Goal: Task Accomplishment & Management: Manage account settings

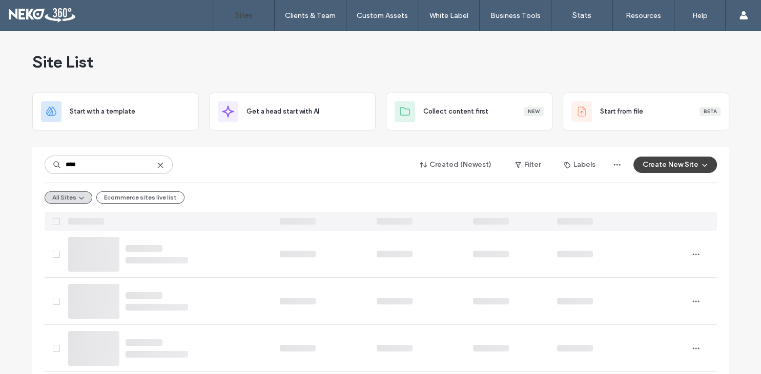
type input "****"
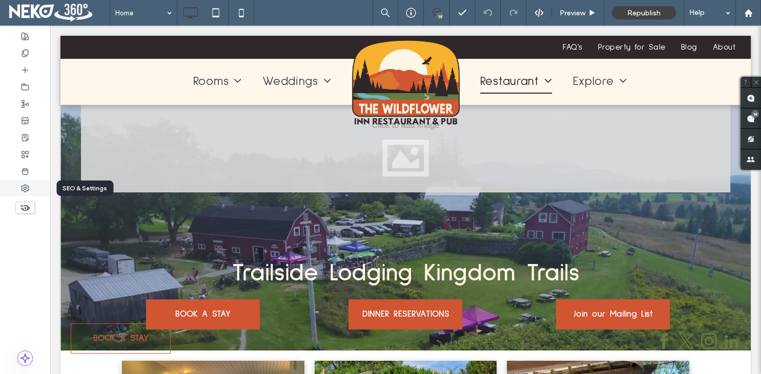
click at [22, 190] on icon at bounding box center [25, 188] width 8 height 8
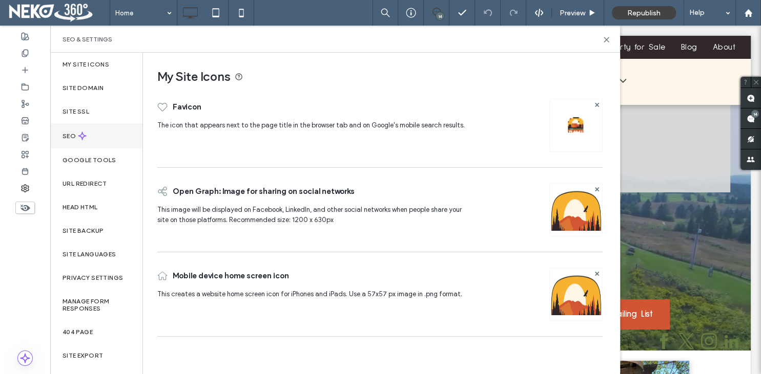
click at [78, 130] on div "SEO" at bounding box center [96, 135] width 92 height 25
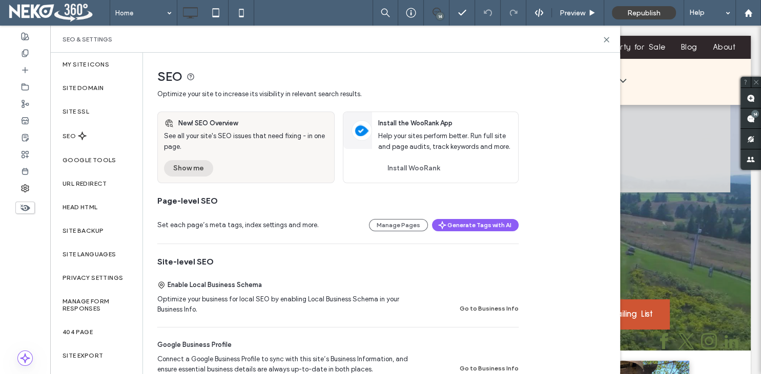
click at [194, 170] on button "Show me" at bounding box center [188, 168] width 49 height 16
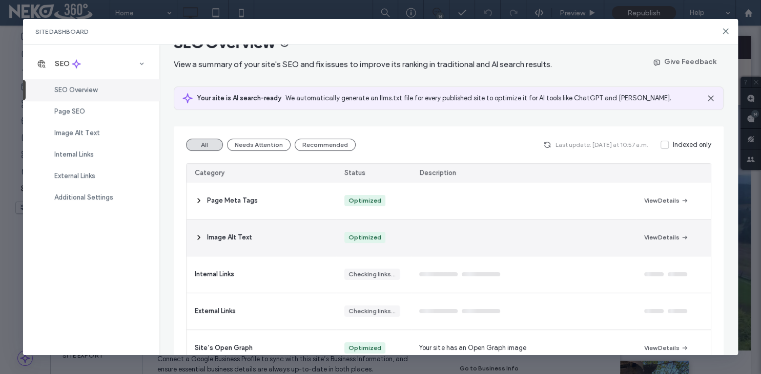
scroll to position [59, 0]
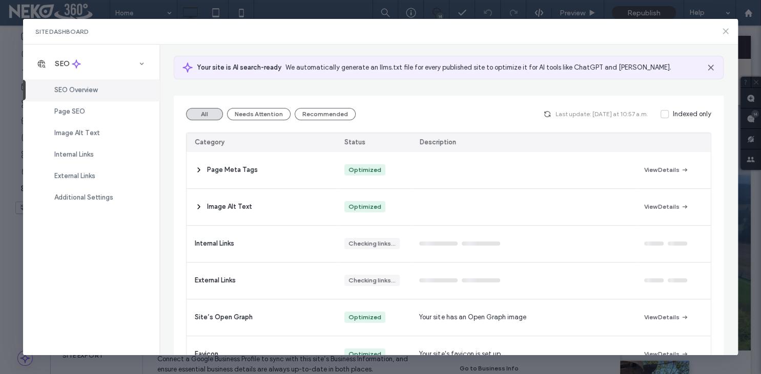
click at [728, 35] on icon at bounding box center [725, 31] width 8 height 8
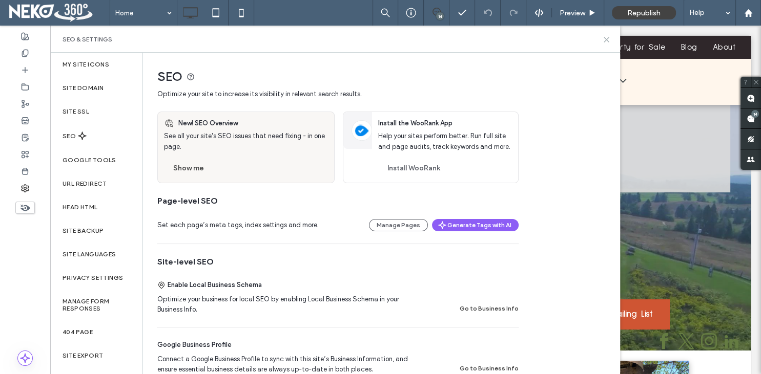
click at [603, 38] on icon at bounding box center [606, 40] width 8 height 8
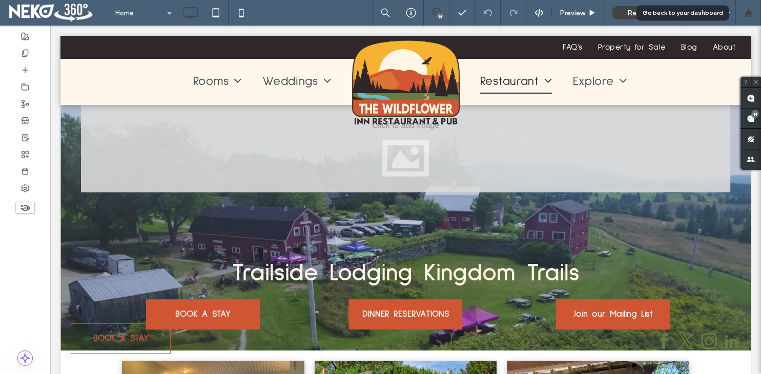
click at [751, 13] on icon at bounding box center [748, 13] width 9 height 9
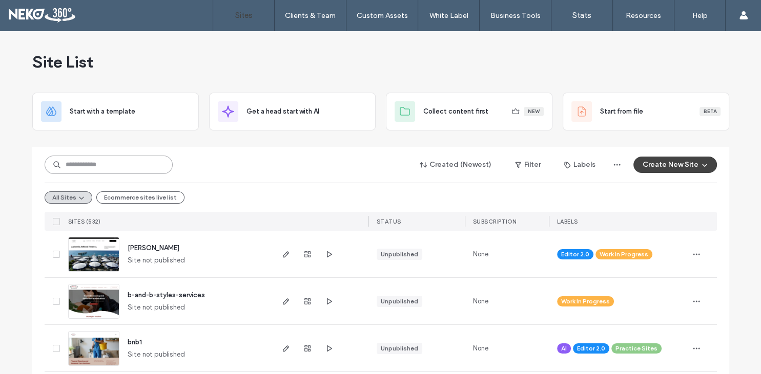
click at [128, 165] on input at bounding box center [109, 165] width 128 height 18
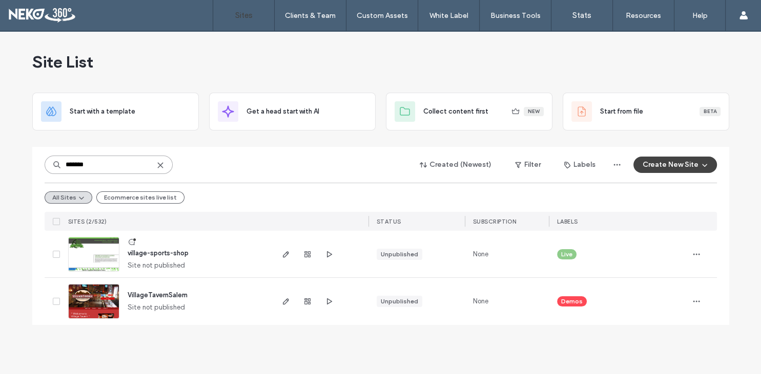
type input "*******"
click at [569, 253] on span "Live" at bounding box center [566, 254] width 11 height 9
click at [578, 247] on icon at bounding box center [576, 247] width 5 height 5
drag, startPoint x: 118, startPoint y: 167, endPoint x: 49, endPoint y: 165, distance: 68.7
click at [49, 165] on input "*******" at bounding box center [109, 165] width 128 height 18
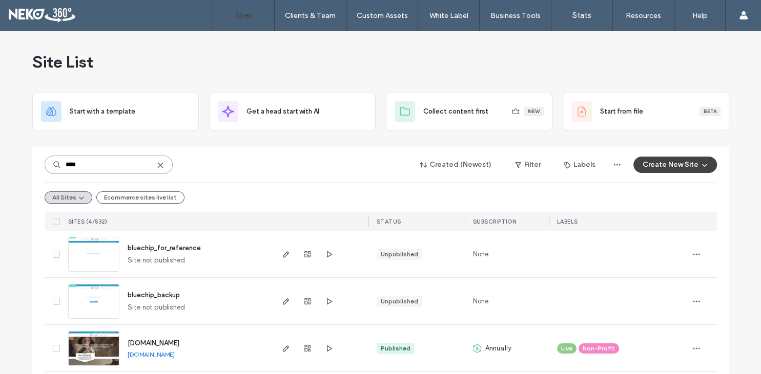
scroll to position [49, 0]
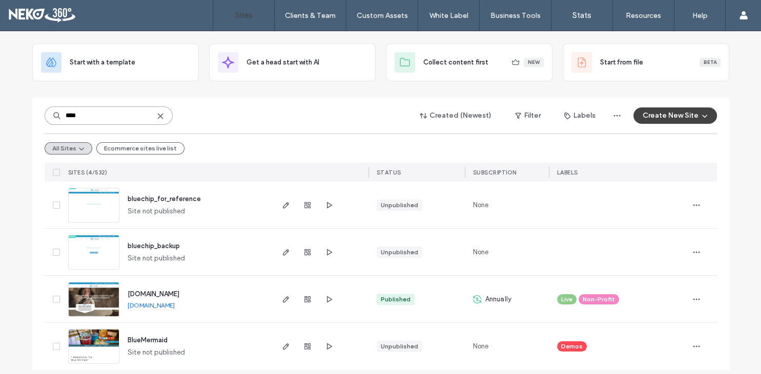
type input "****"
click at [179, 295] on span "www.bluechipfoundation.org" at bounding box center [154, 294] width 52 height 8
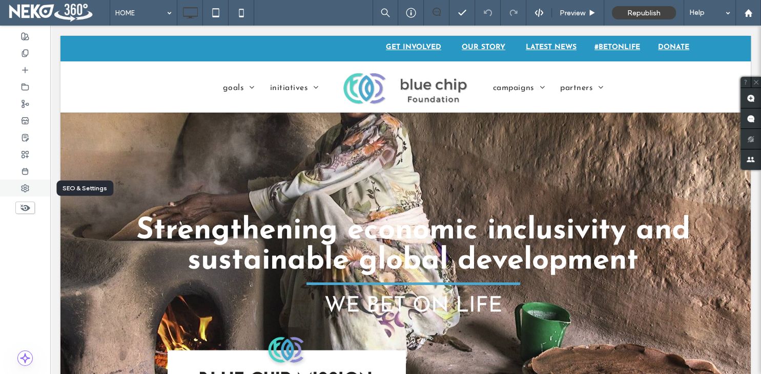
click at [22, 187] on use at bounding box center [25, 188] width 7 height 7
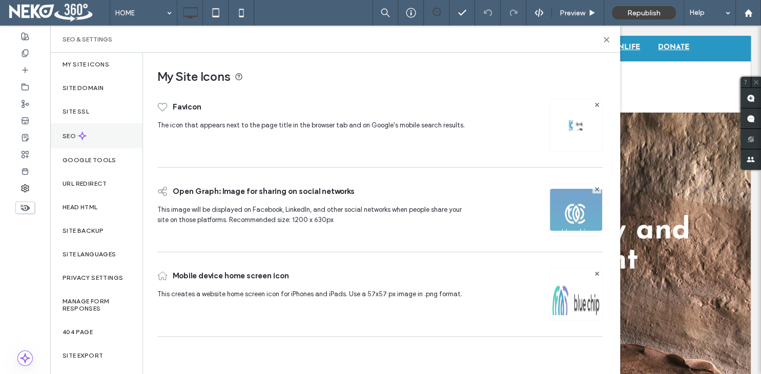
click at [68, 136] on label "SEO" at bounding box center [69, 136] width 15 height 7
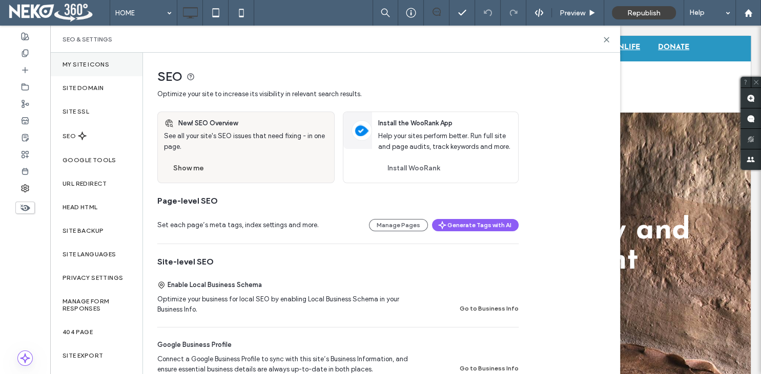
click at [81, 64] on label "My Site Icons" at bounding box center [85, 64] width 47 height 7
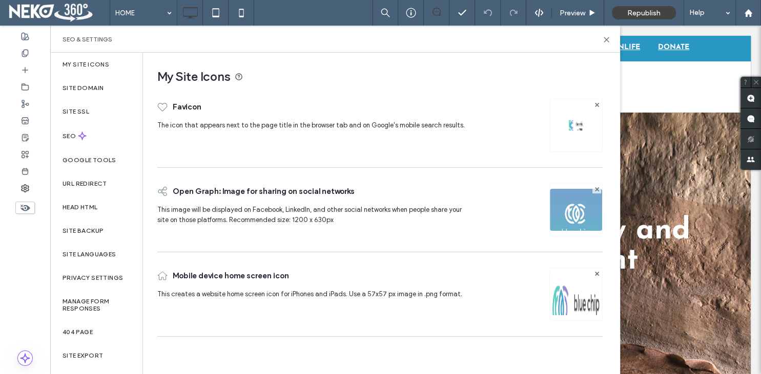
click at [590, 133] on div at bounding box center [575, 125] width 53 height 53
click at [575, 125] on img at bounding box center [576, 125] width 16 height 16
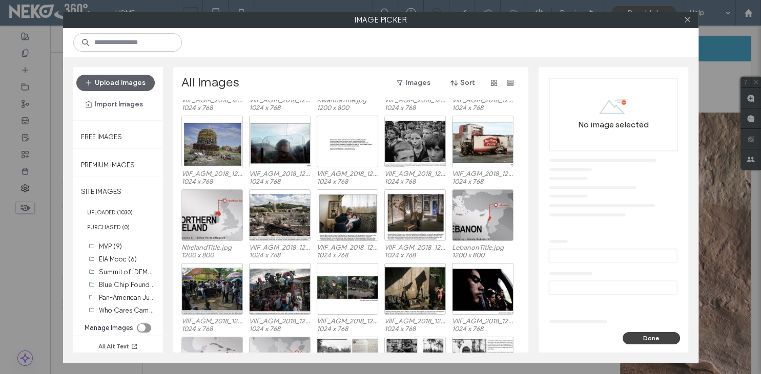
scroll to position [2674, 0]
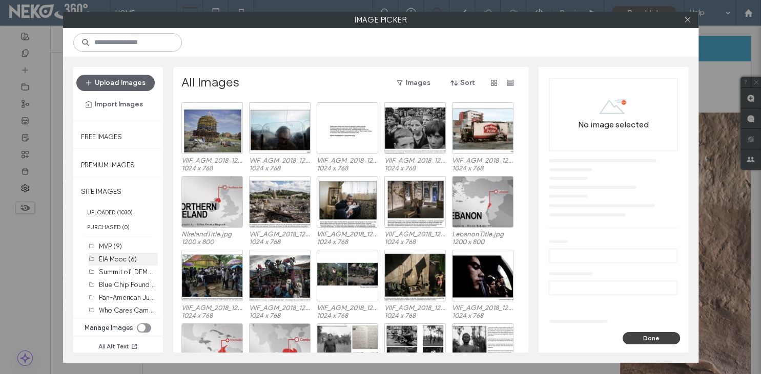
click at [108, 282] on label "Blue Chip Foundation Ethics in Action and Indigenous Peoples (30)" at bounding box center [200, 285] width 202 height 10
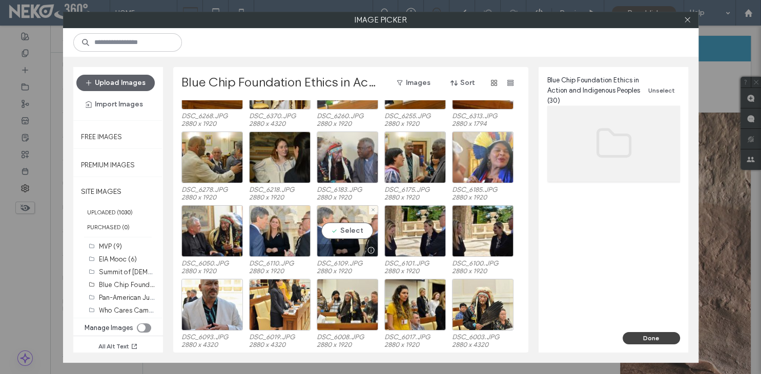
scroll to position [0, 0]
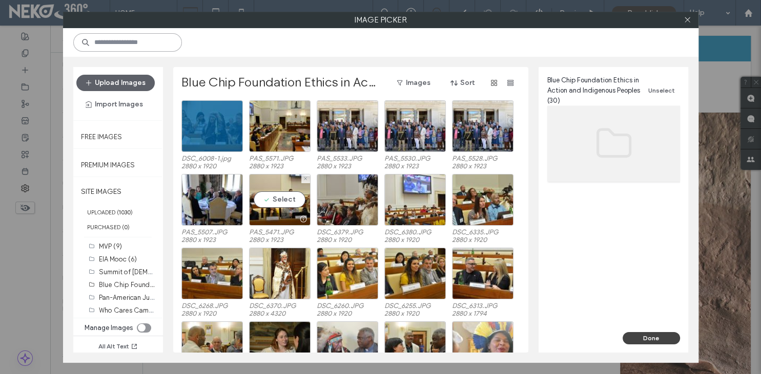
click at [122, 41] on input at bounding box center [127, 42] width 109 height 18
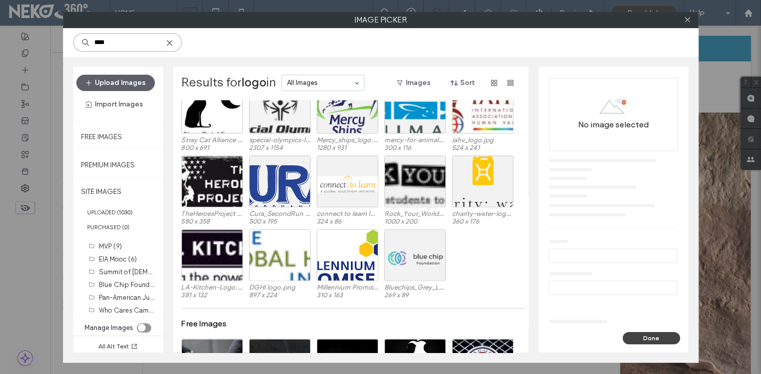
scroll to position [413, 0]
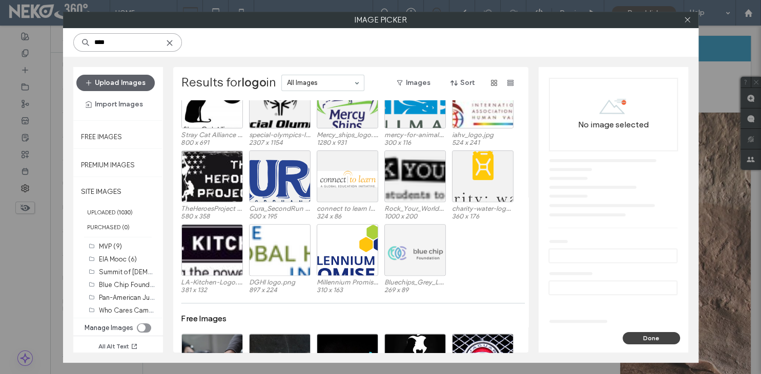
type input "****"
click at [408, 256] on div "Select" at bounding box center [414, 250] width 61 height 52
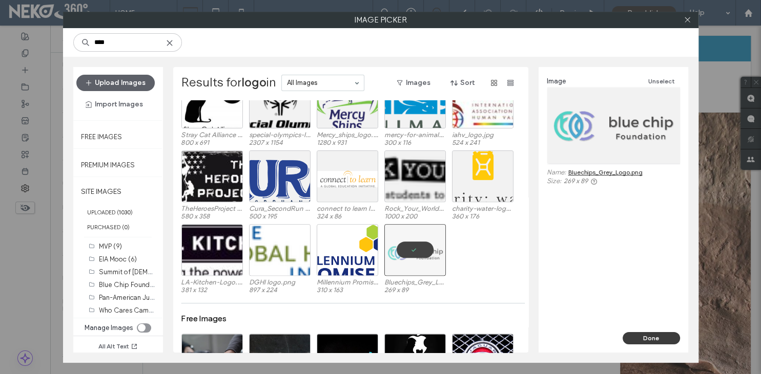
click at [648, 339] on button "Done" at bounding box center [650, 338] width 57 height 12
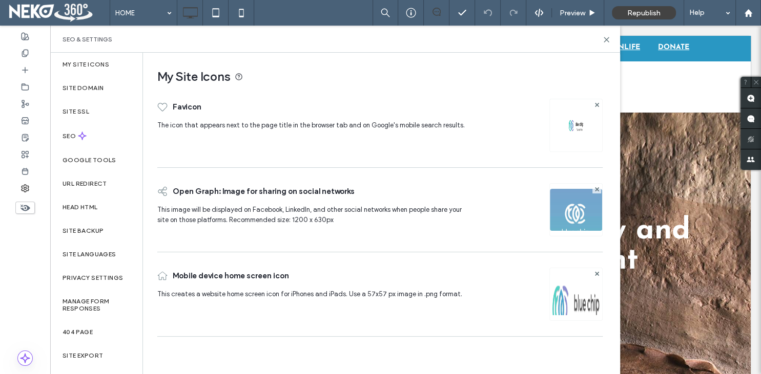
click at [581, 129] on img at bounding box center [576, 125] width 16 height 16
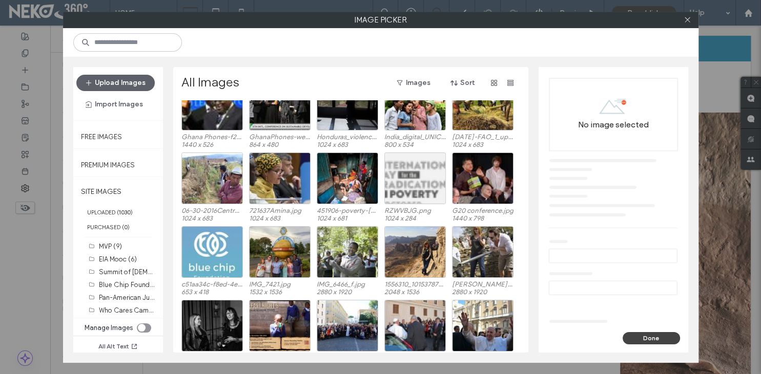
scroll to position [12219, 0]
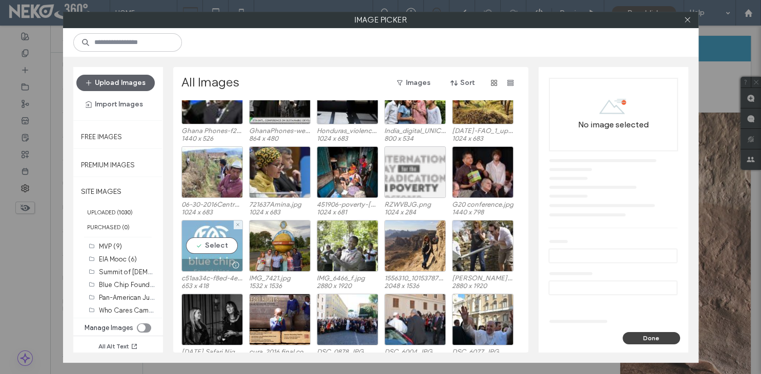
click at [203, 245] on div "Select" at bounding box center [211, 246] width 61 height 52
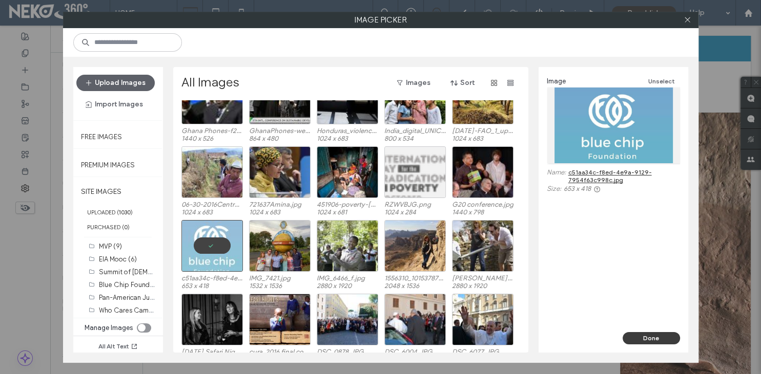
click at [650, 339] on button "Done" at bounding box center [650, 338] width 57 height 12
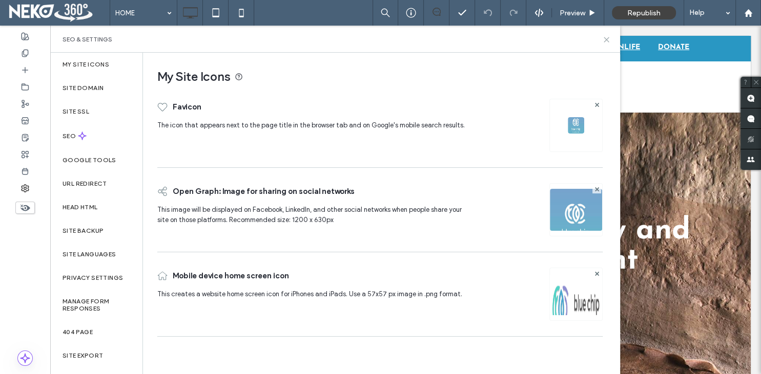
click at [608, 40] on icon at bounding box center [606, 40] width 8 height 8
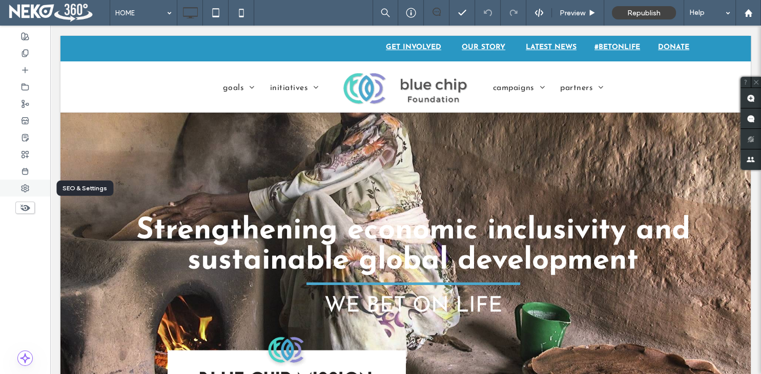
click at [26, 187] on icon at bounding box center [25, 188] width 8 height 8
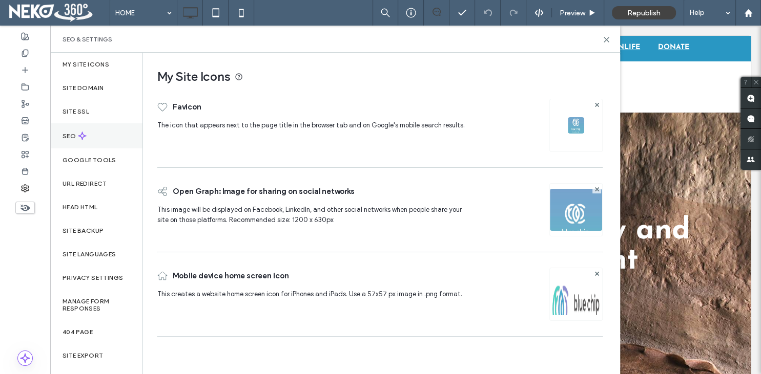
click at [65, 132] on div "SEO" at bounding box center [96, 135] width 92 height 25
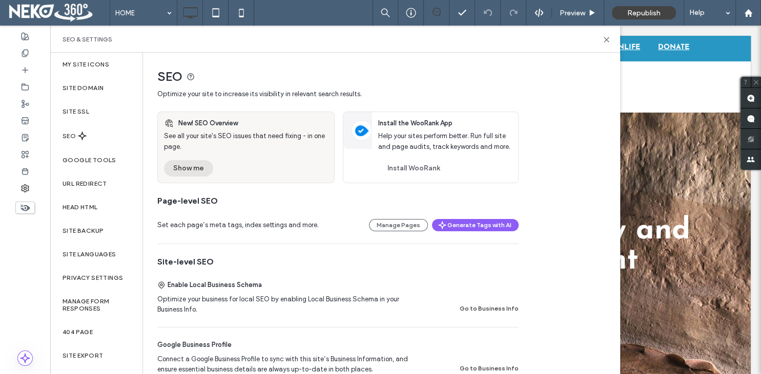
click at [183, 168] on button "Show me" at bounding box center [188, 168] width 49 height 16
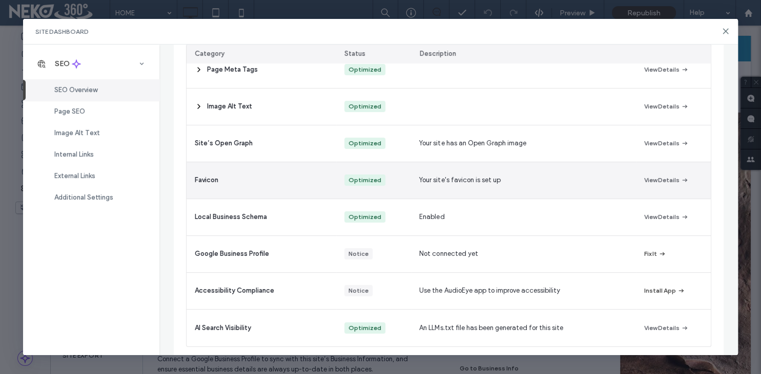
scroll to position [162, 0]
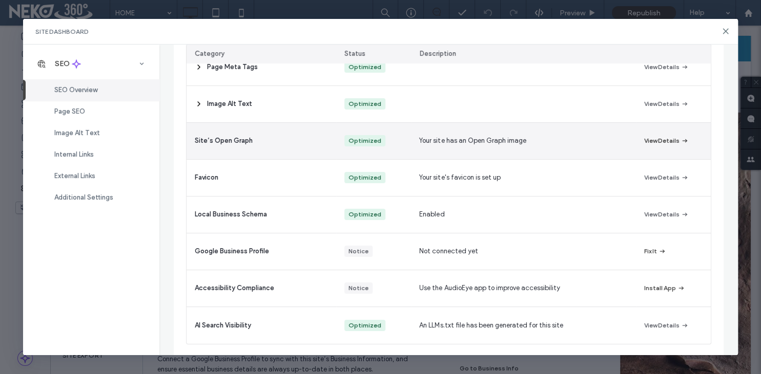
click at [652, 142] on button "View Details" at bounding box center [666, 141] width 45 height 12
click at [683, 142] on icon "button" at bounding box center [684, 141] width 8 height 8
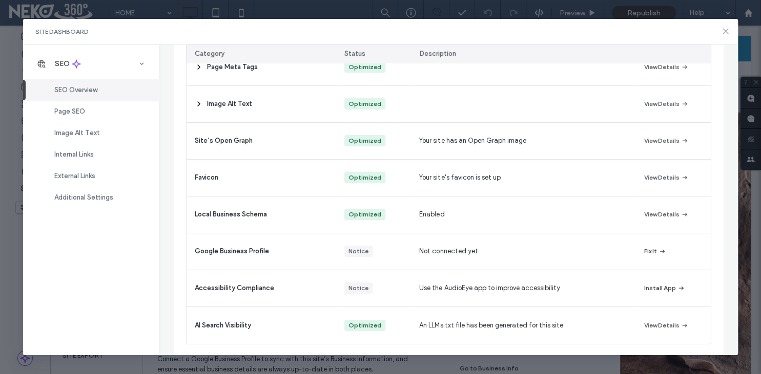
scroll to position [0, 0]
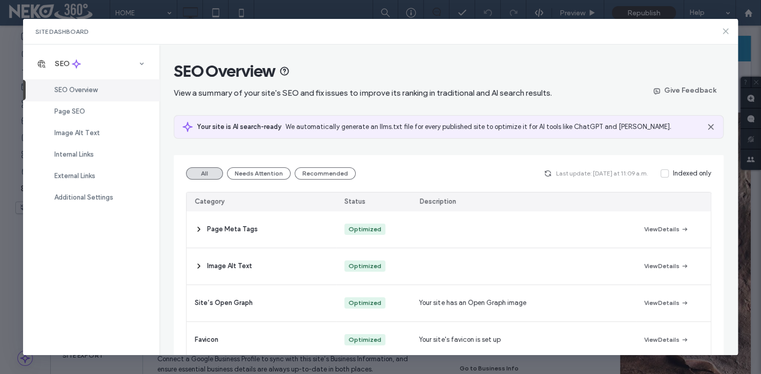
click at [727, 31] on icon at bounding box center [725, 31] width 8 height 8
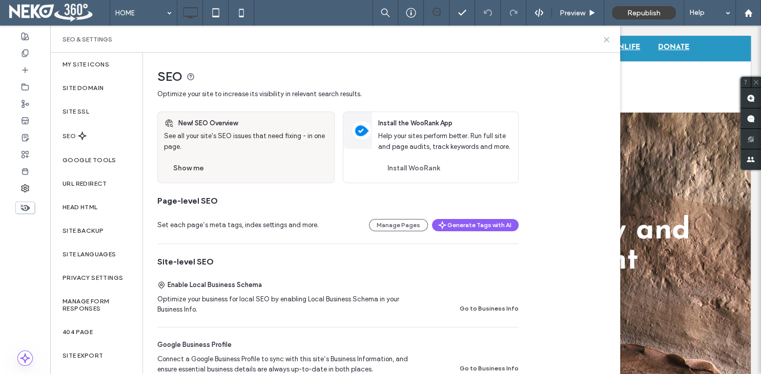
click at [605, 39] on icon at bounding box center [606, 40] width 8 height 8
